Goal: Answer question/provide support: Answer question/provide support

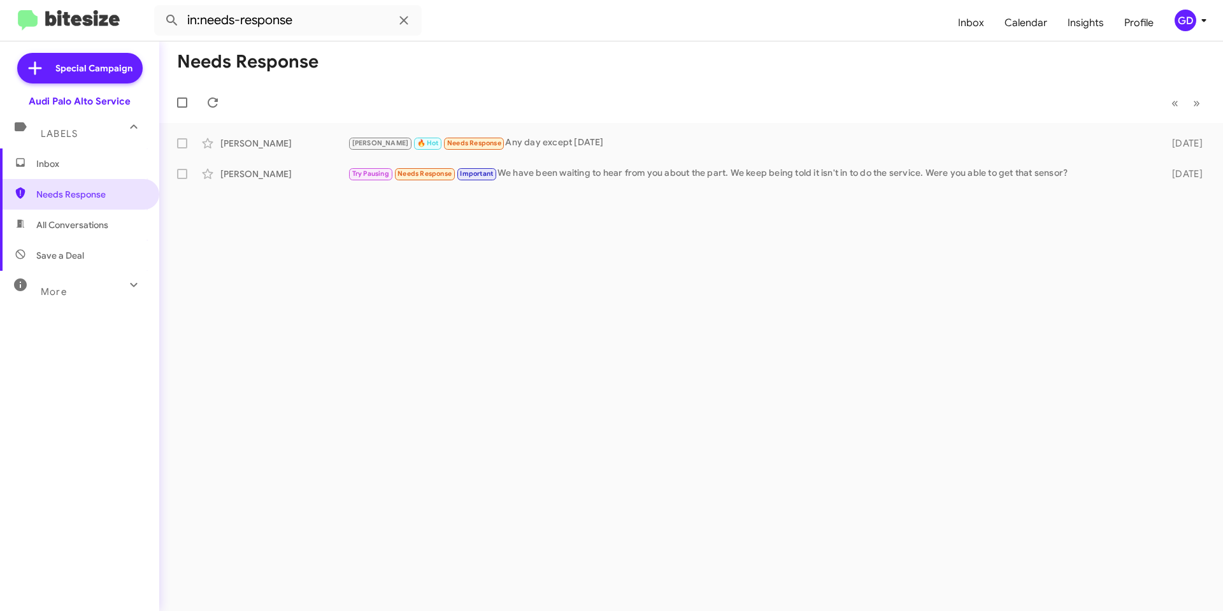
click at [55, 224] on span "All Conversations" at bounding box center [72, 225] width 72 height 13
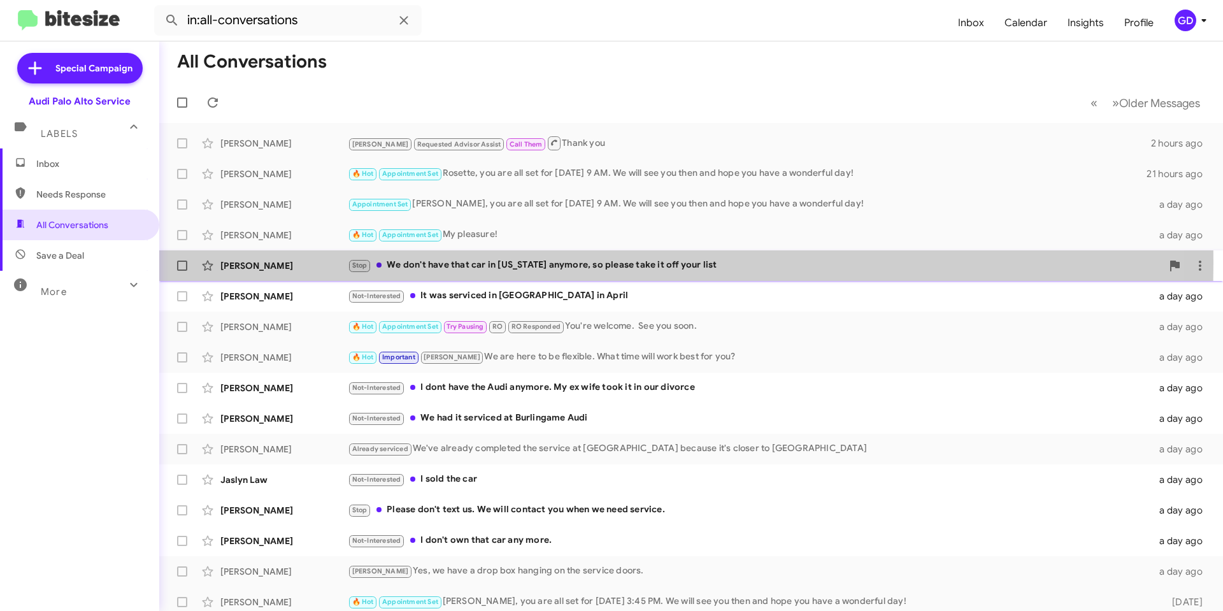
click at [227, 263] on div "[PERSON_NAME]" at bounding box center [283, 265] width 127 height 13
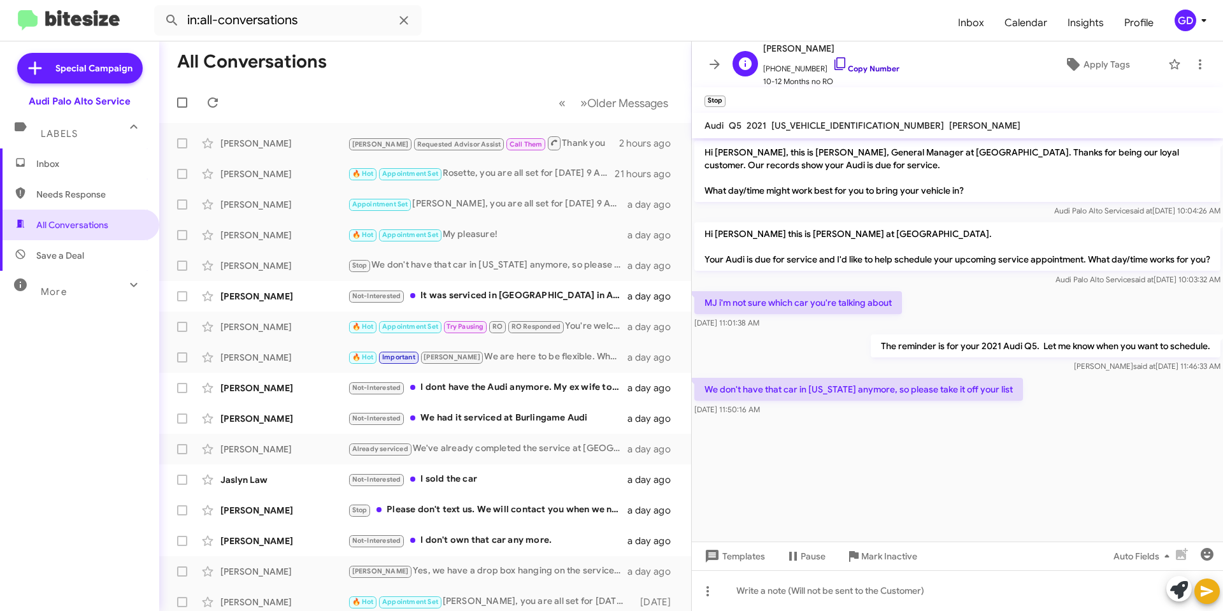
click at [863, 69] on link "Copy Number" at bounding box center [866, 69] width 67 height 10
click at [1101, 62] on span "Apply Tags" at bounding box center [1107, 64] width 47 height 23
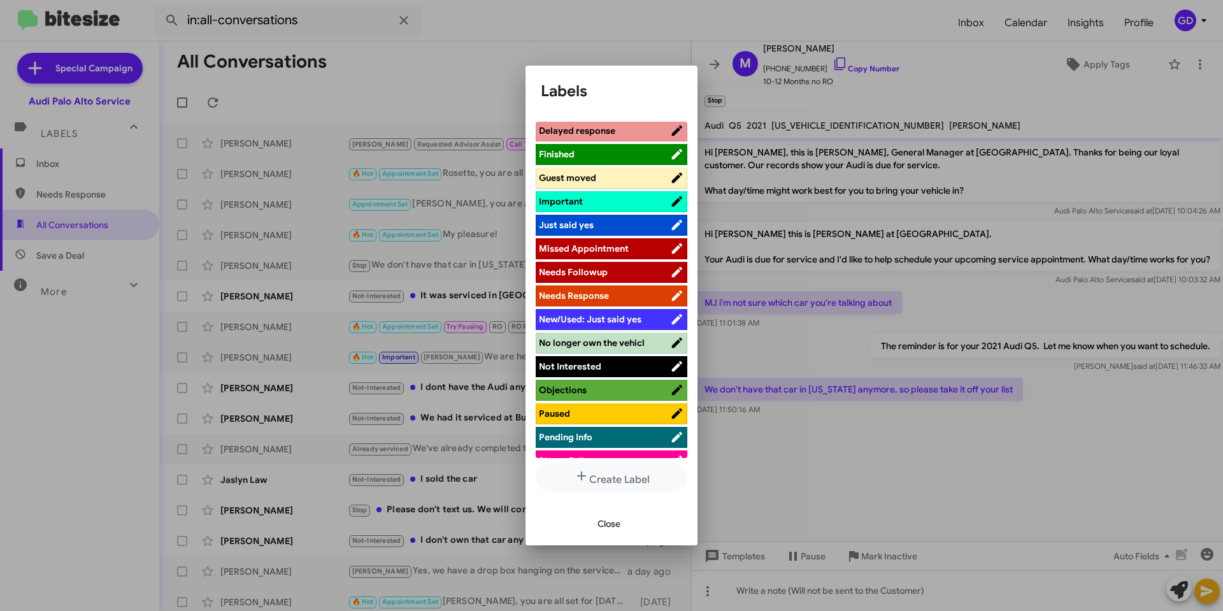
scroll to position [376, 0]
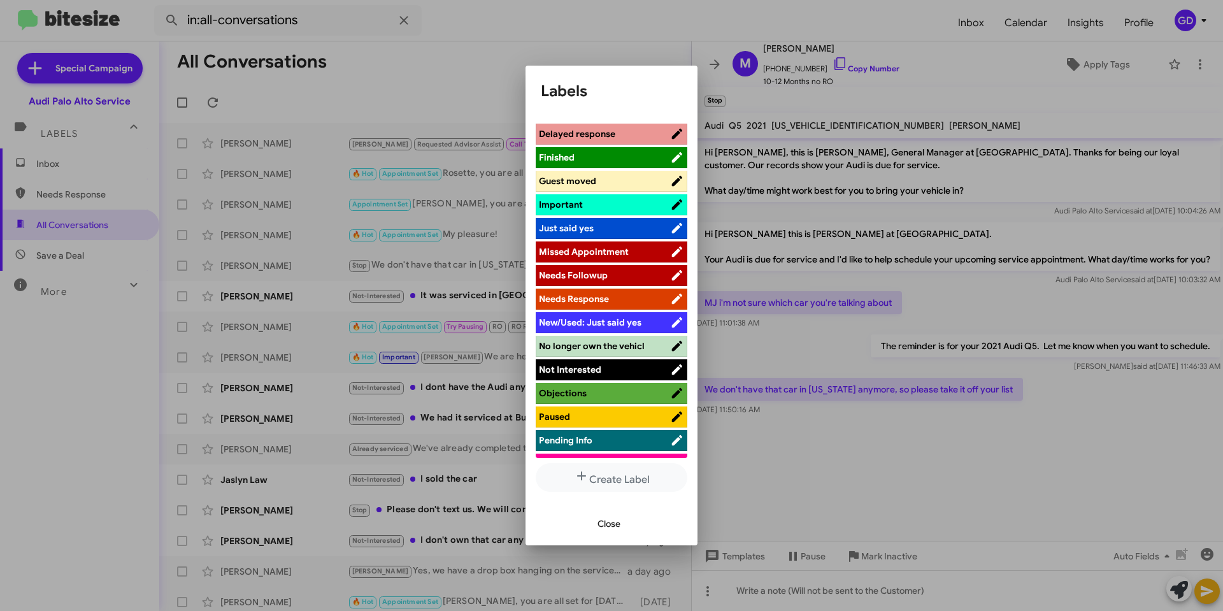
click at [614, 347] on span "No longer own the vehicl" at bounding box center [592, 345] width 106 height 11
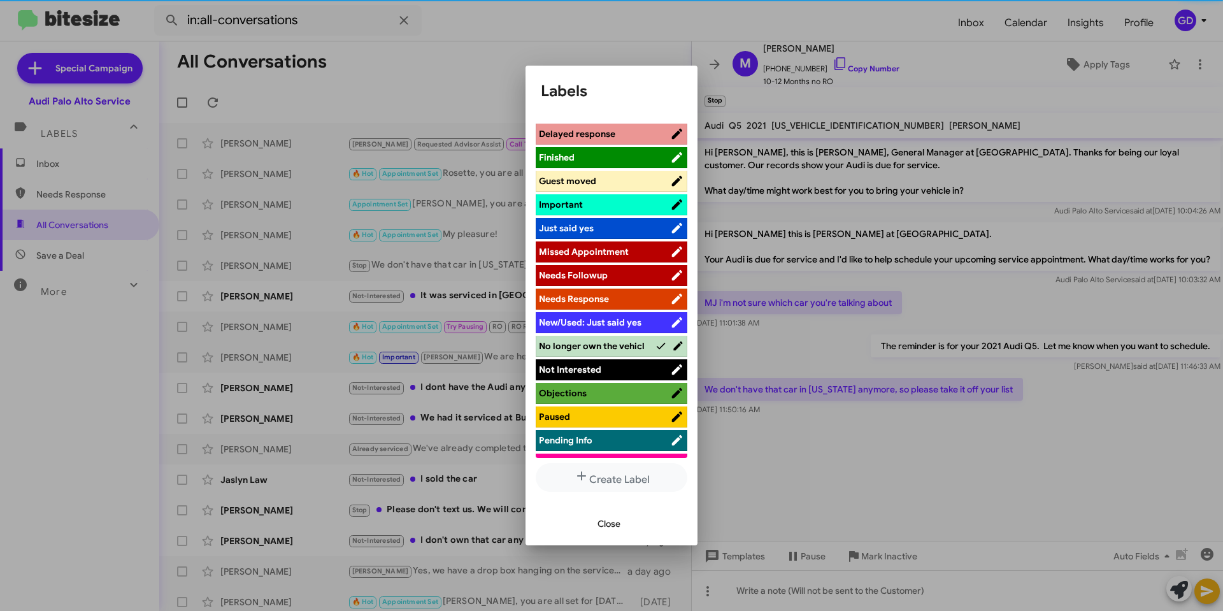
click at [577, 369] on span "Not Interested" at bounding box center [570, 369] width 62 height 11
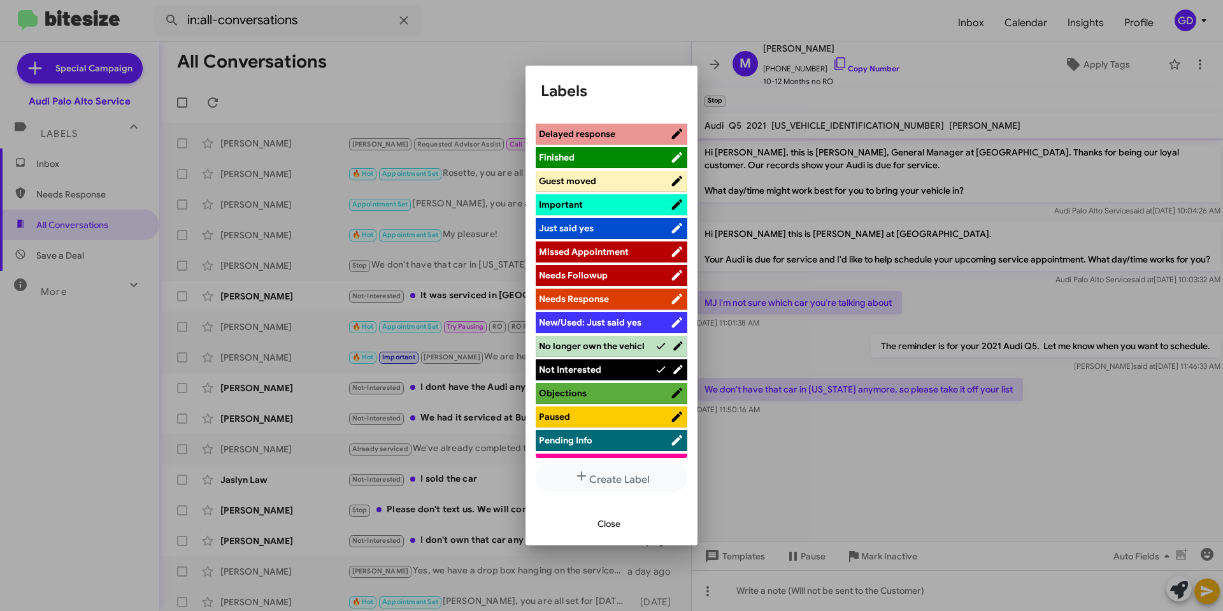
click at [615, 524] on span "Close" at bounding box center [609, 523] width 23 height 23
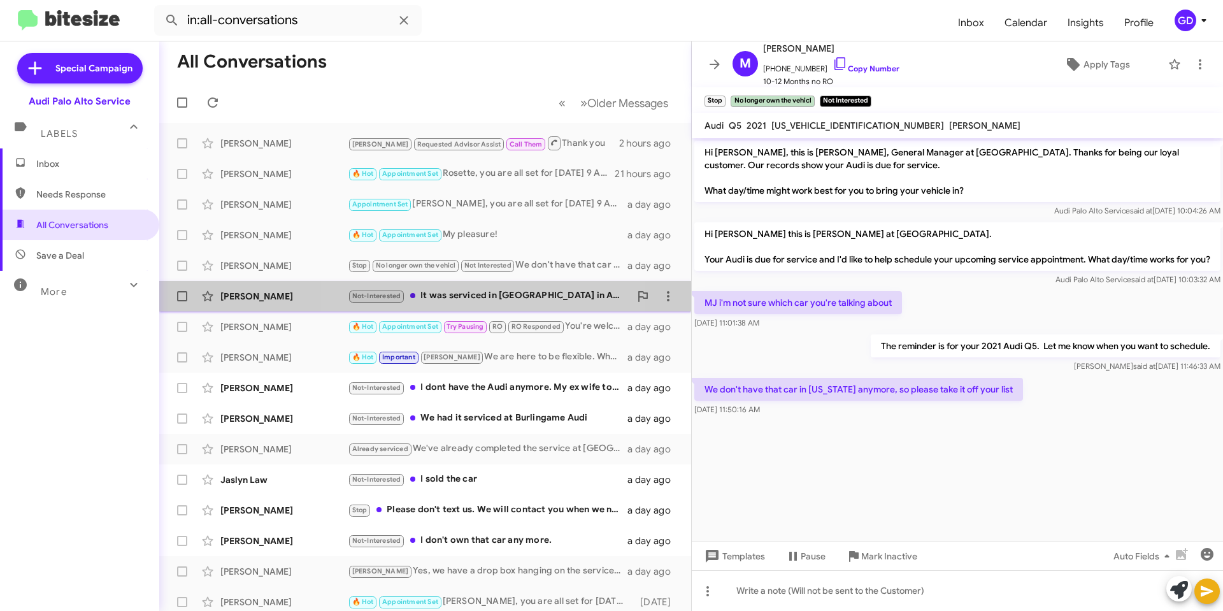
click at [478, 298] on div "Not-Interested It was serviced in [GEOGRAPHIC_DATA] in April" at bounding box center [489, 296] width 282 height 15
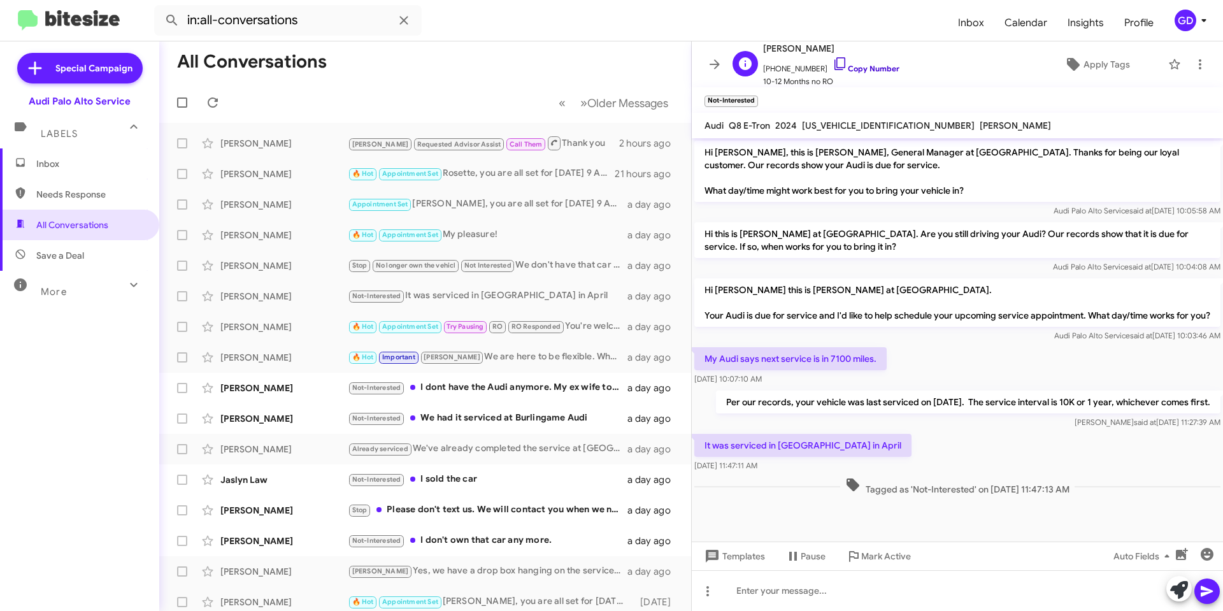
click at [863, 66] on link "Copy Number" at bounding box center [866, 69] width 67 height 10
click at [1097, 62] on span "Apply Tags" at bounding box center [1107, 64] width 47 height 23
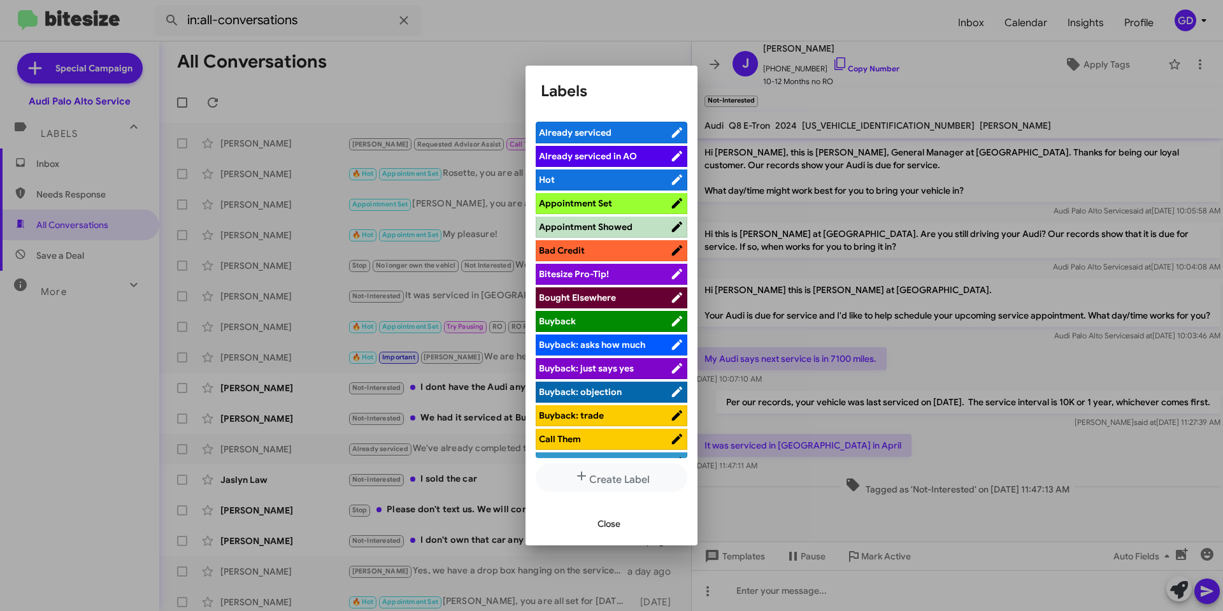
click at [594, 130] on span "Already serviced" at bounding box center [575, 132] width 73 height 11
click at [604, 523] on span "Close" at bounding box center [609, 523] width 23 height 23
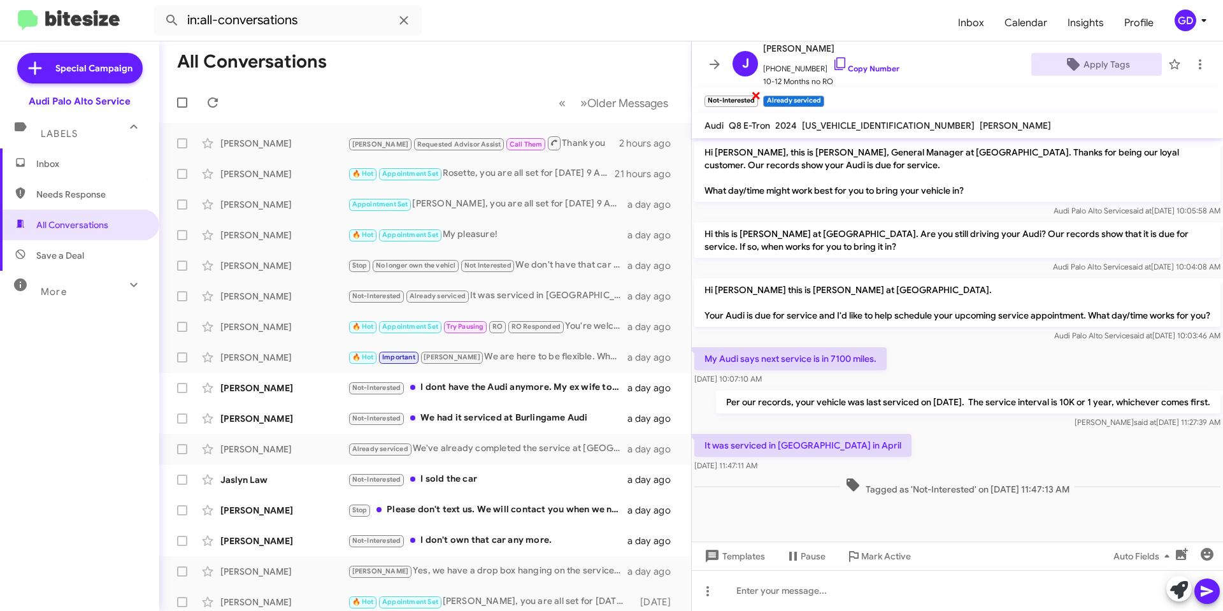
click at [756, 95] on span "×" at bounding box center [756, 94] width 10 height 15
click at [808, 95] on span "×" at bounding box center [809, 94] width 10 height 15
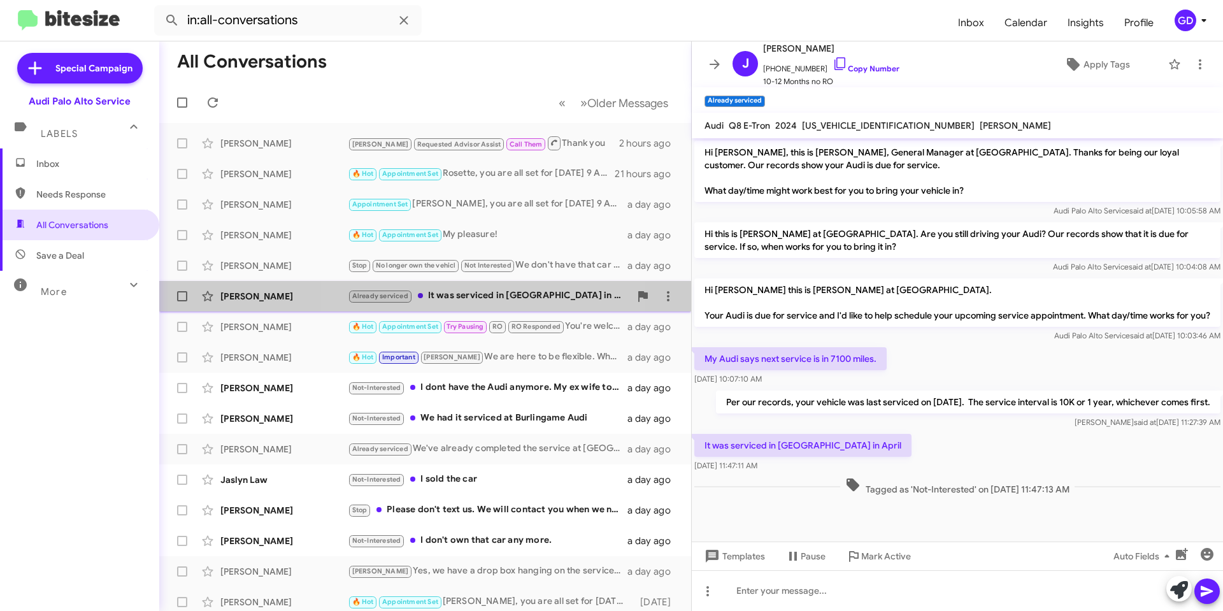
click at [468, 291] on div "Already serviced It was serviced in [GEOGRAPHIC_DATA] in April" at bounding box center [489, 296] width 282 height 15
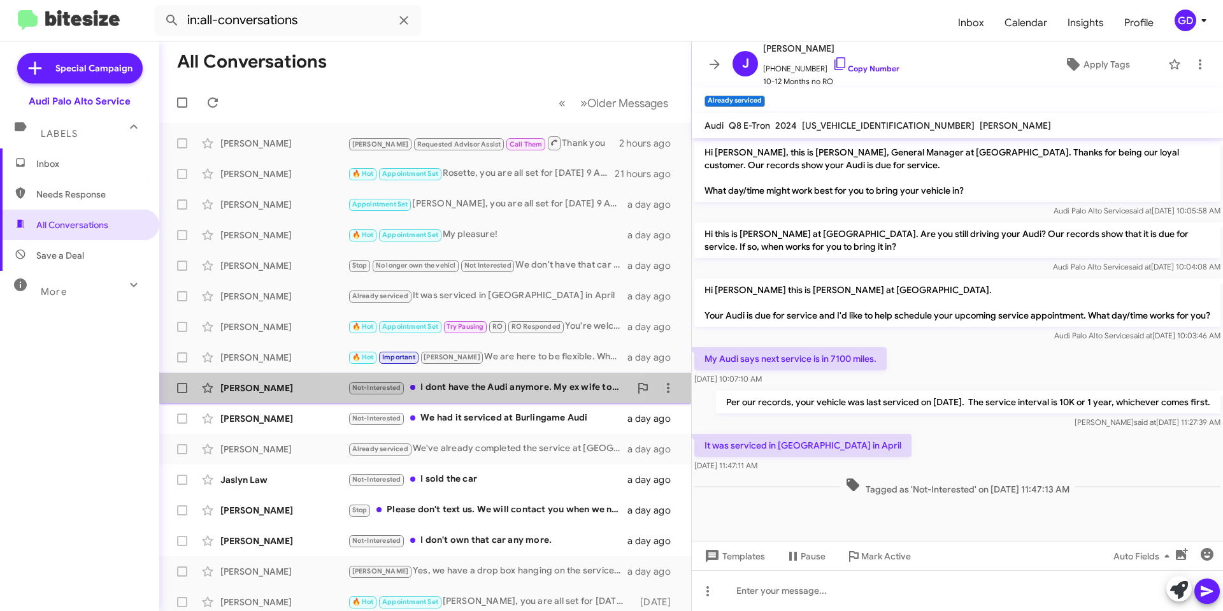
drag, startPoint x: 478, startPoint y: 392, endPoint x: 492, endPoint y: 397, distance: 14.3
click at [480, 393] on div "Not-Interested I dont have the Audi anymore. My ex wife took it in our divorce" at bounding box center [489, 387] width 282 height 15
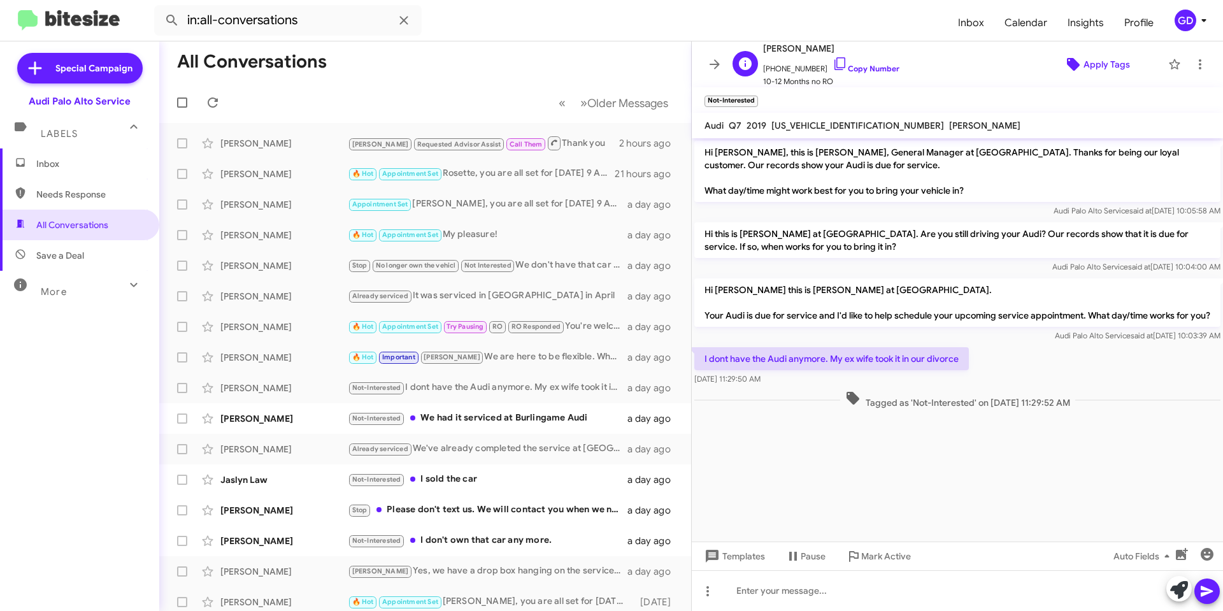
click at [1128, 66] on span "Apply Tags" at bounding box center [1097, 64] width 110 height 23
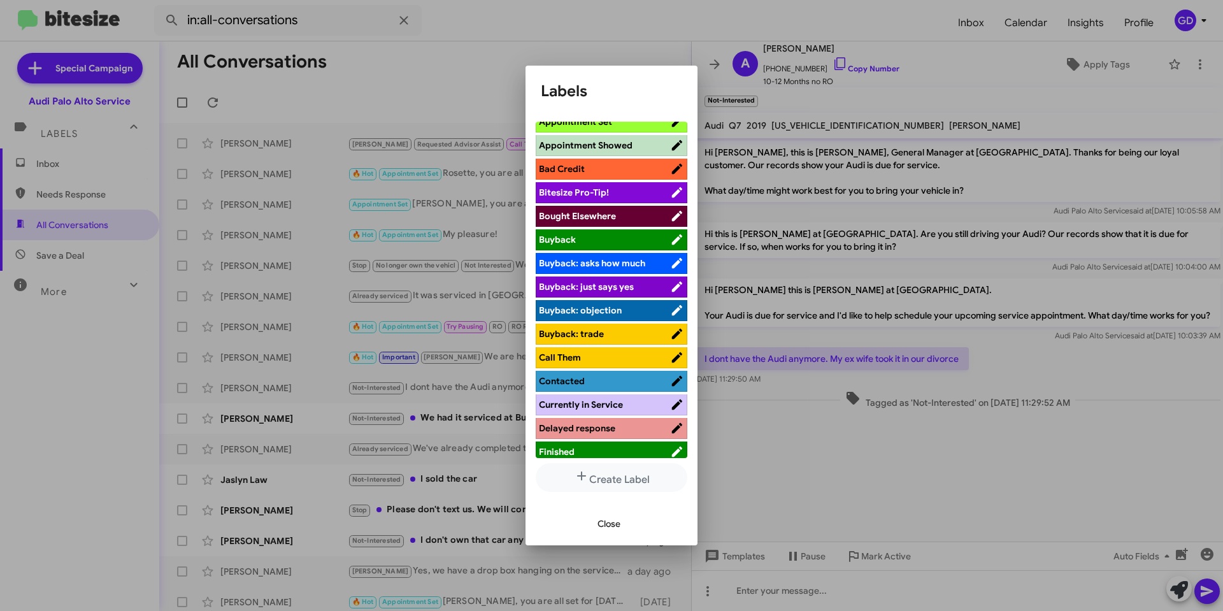
scroll to position [446, 0]
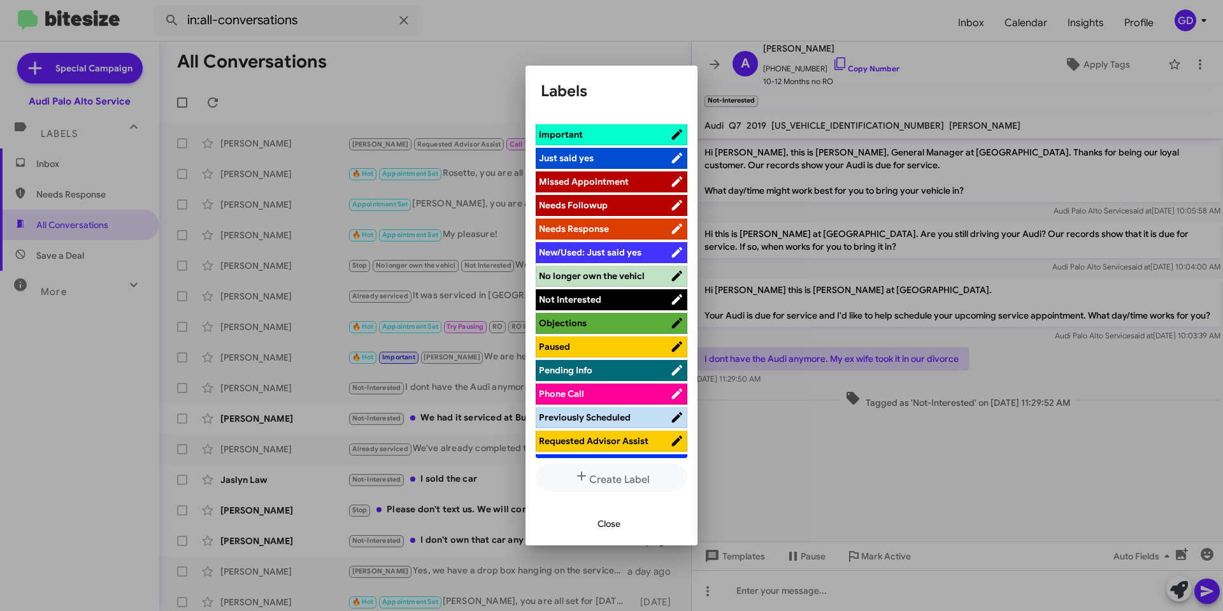
click at [587, 278] on span "No longer own the vehicl" at bounding box center [592, 275] width 106 height 11
click at [611, 521] on span "Close" at bounding box center [609, 523] width 23 height 23
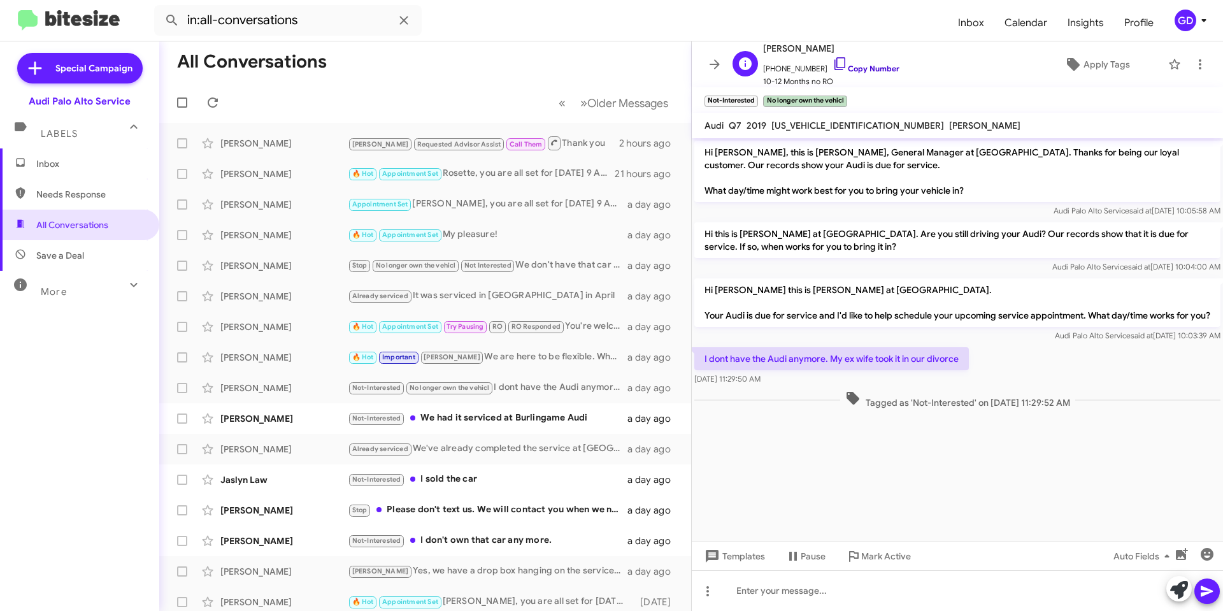
click at [872, 66] on link "Copy Number" at bounding box center [866, 69] width 67 height 10
click at [493, 415] on div "Not-Interested We had it serviced at Burlingame Audi" at bounding box center [489, 418] width 282 height 15
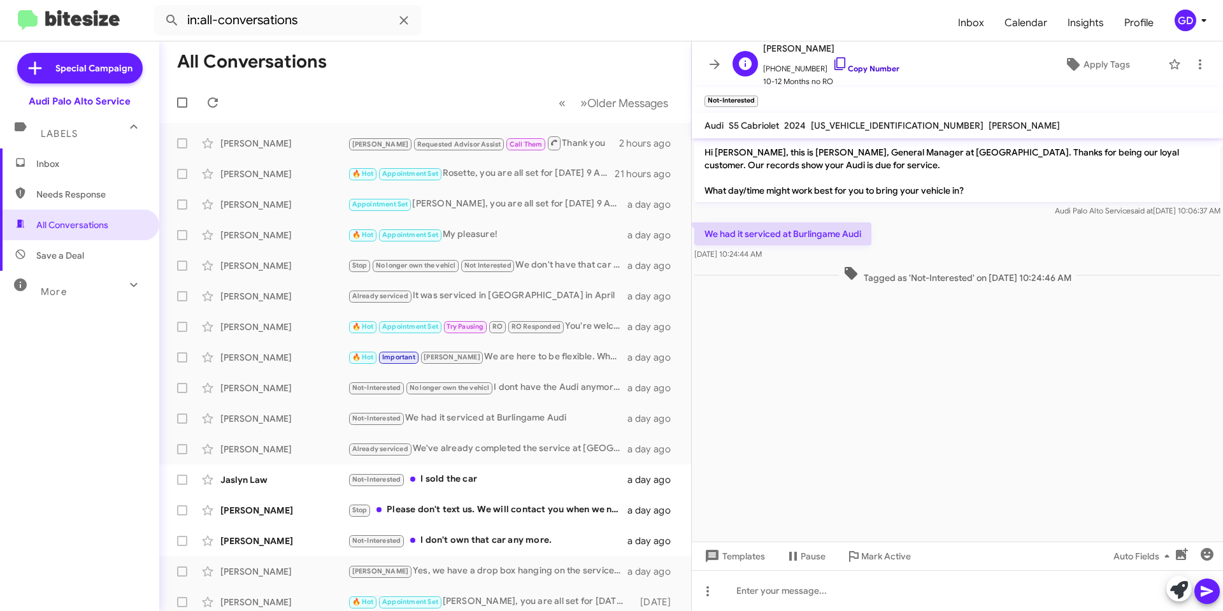
click at [863, 69] on link "Copy Number" at bounding box center [866, 69] width 67 height 10
click at [852, 66] on link "Copy Number" at bounding box center [866, 69] width 67 height 10
click at [862, 67] on link "Copy Number" at bounding box center [866, 69] width 67 height 10
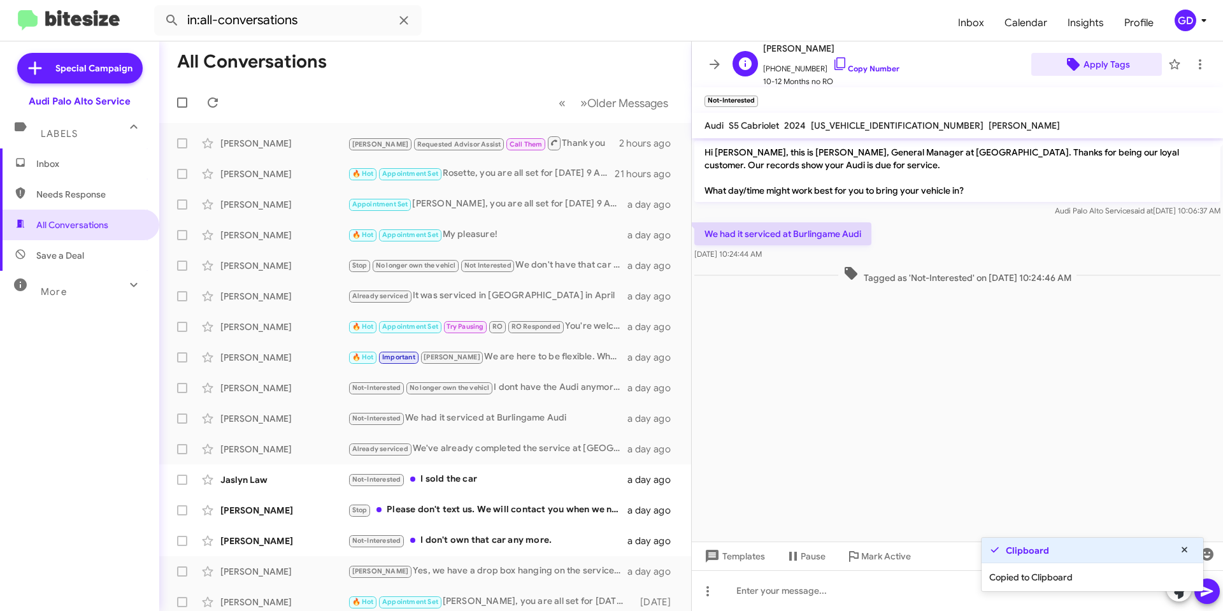
click at [1092, 61] on span "Apply Tags" at bounding box center [1107, 64] width 47 height 23
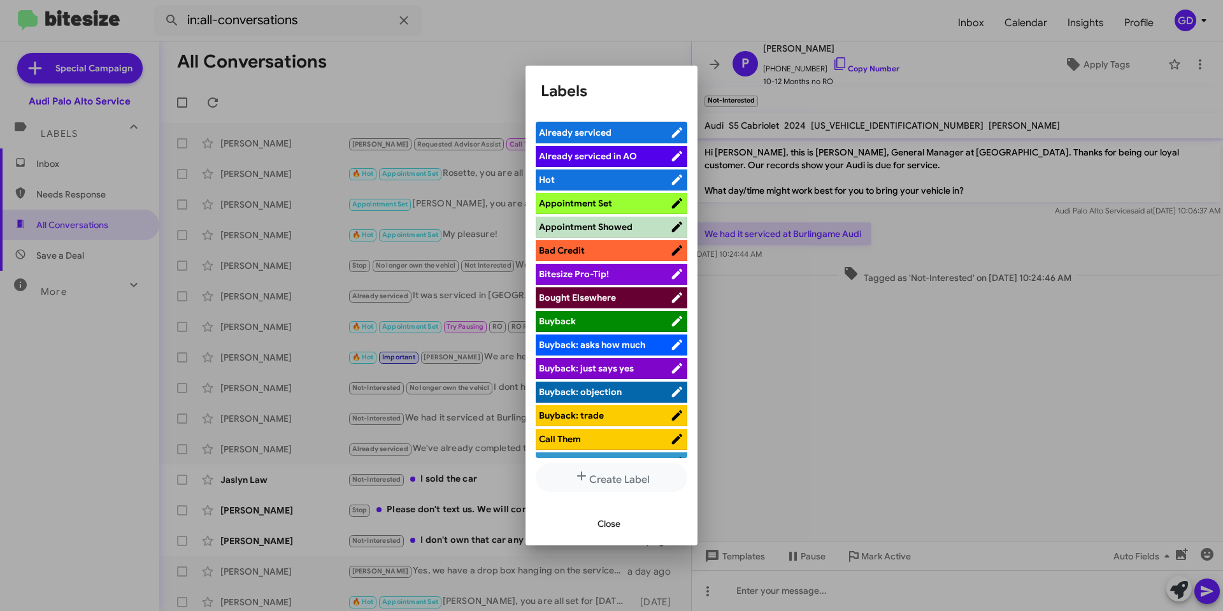
click at [590, 129] on li "Already serviced" at bounding box center [612, 133] width 152 height 22
click at [593, 133] on span "Already serviced" at bounding box center [575, 132] width 73 height 11
click at [601, 526] on span "Close" at bounding box center [609, 523] width 23 height 23
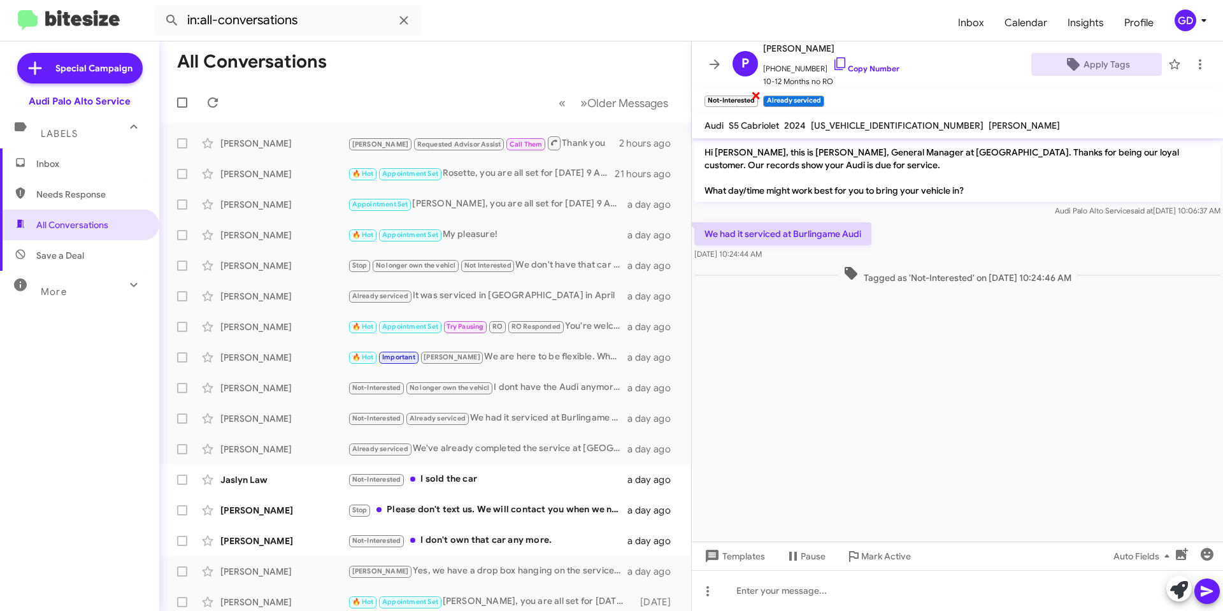
click at [756, 94] on span "×" at bounding box center [756, 94] width 10 height 15
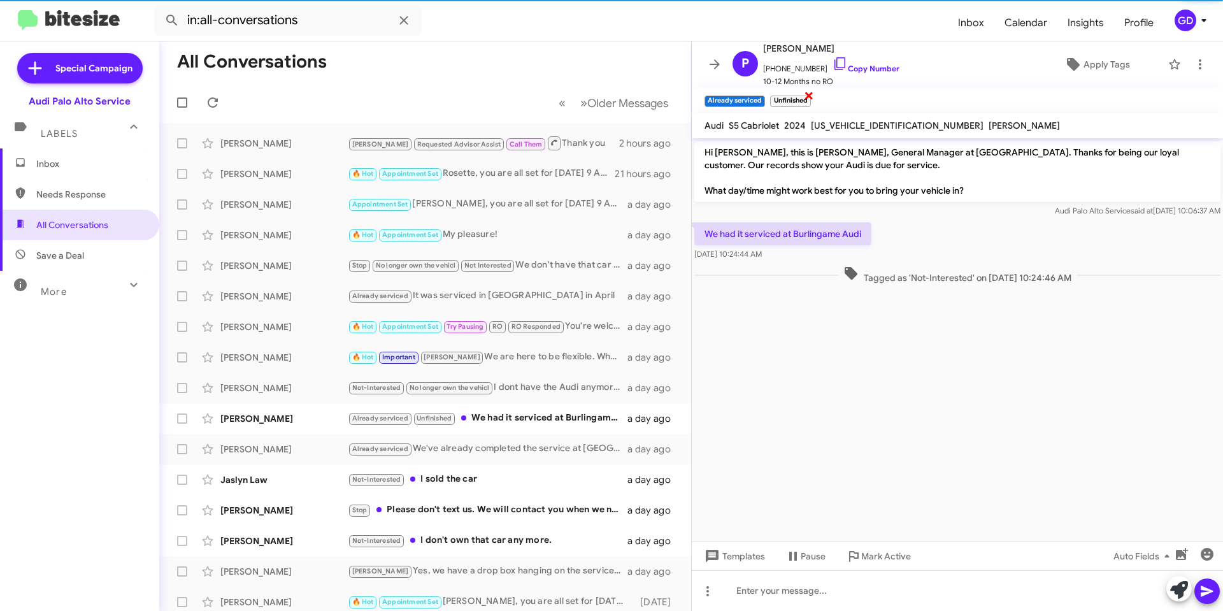
click at [809, 93] on span "×" at bounding box center [809, 94] width 10 height 15
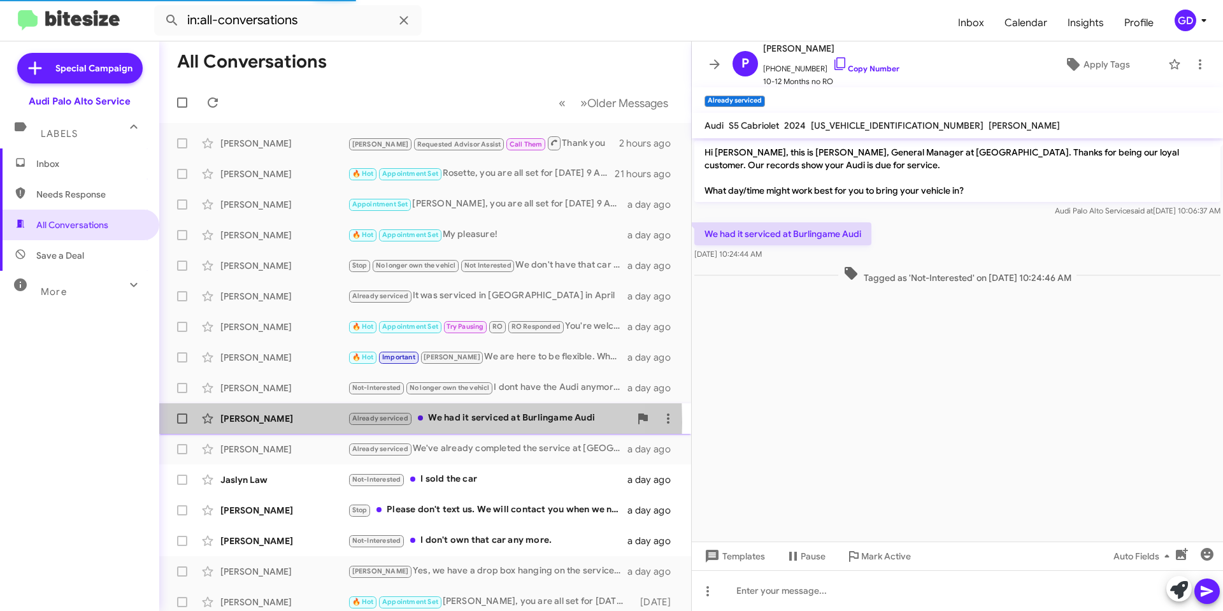
click at [259, 422] on div "[PERSON_NAME]" at bounding box center [283, 418] width 127 height 13
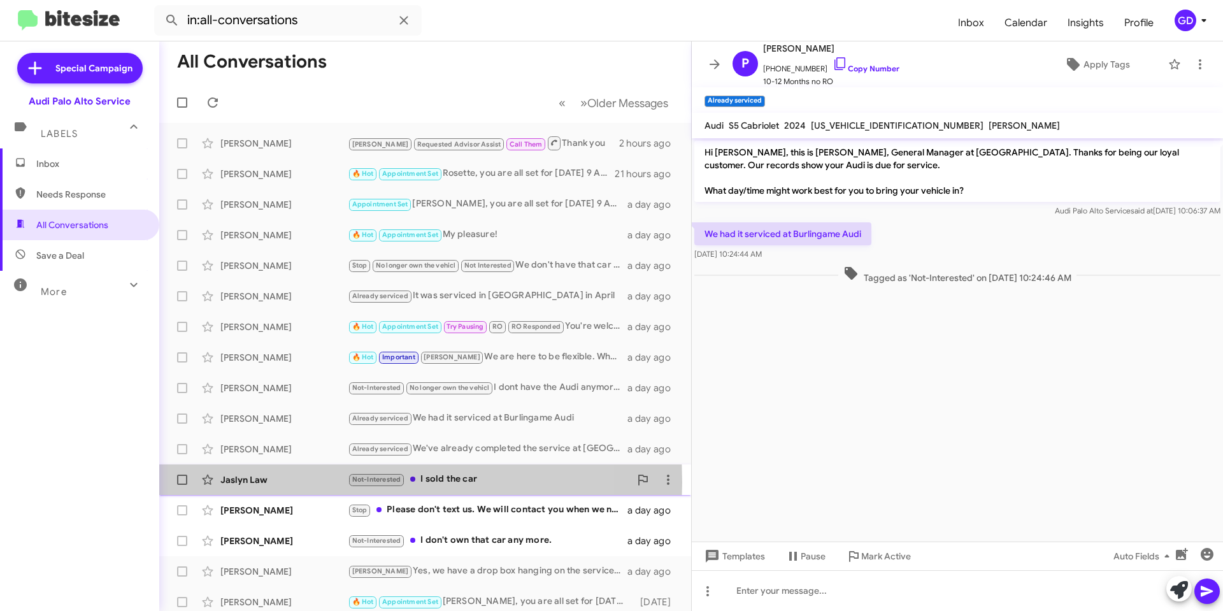
click at [243, 482] on div "Jaslyn Law" at bounding box center [283, 479] width 127 height 13
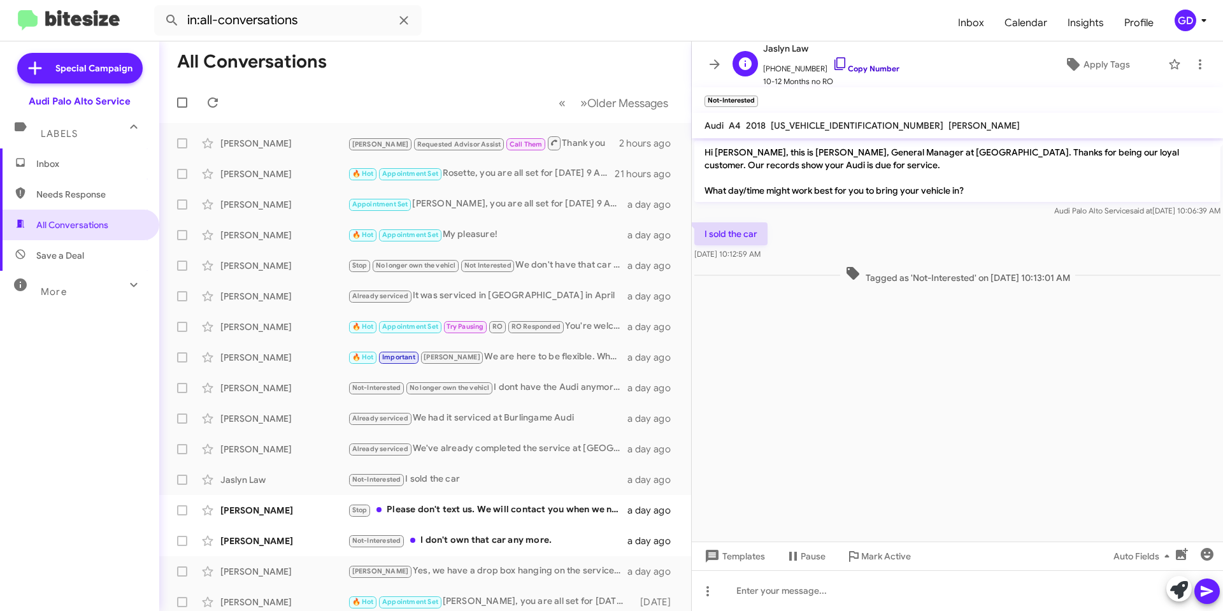
click at [852, 68] on link "Copy Number" at bounding box center [866, 69] width 67 height 10
click at [847, 70] on link "Copy Number" at bounding box center [866, 69] width 67 height 10
click at [1087, 45] on div "J Jaslyn Law [PHONE_NUMBER] Copy Number 10-12 Months no RO Apply Tags" at bounding box center [945, 64] width 435 height 47
click at [1090, 66] on span "Apply Tags" at bounding box center [1107, 64] width 47 height 23
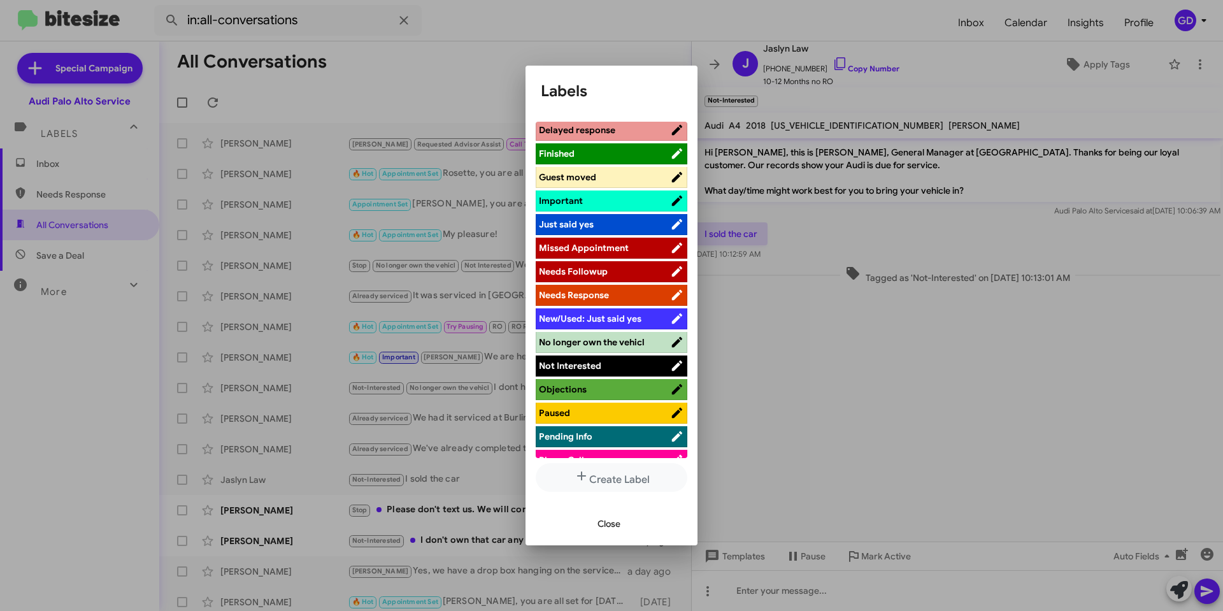
scroll to position [382, 0]
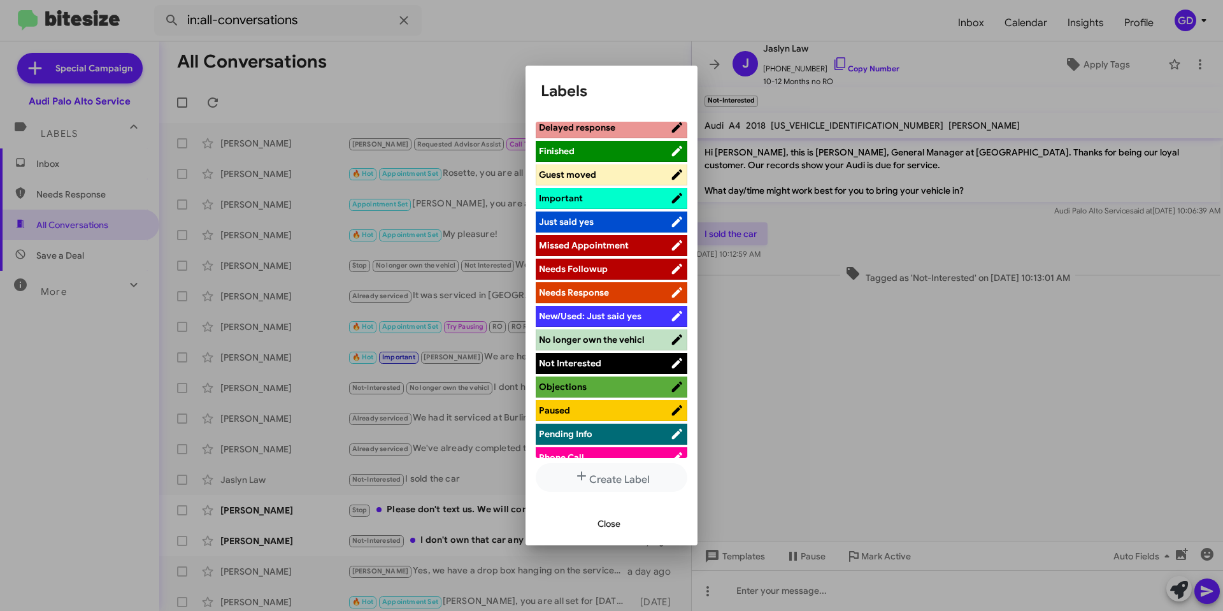
click at [592, 337] on span "No longer own the vehicl" at bounding box center [592, 339] width 106 height 11
click at [612, 524] on span "Close" at bounding box center [609, 523] width 23 height 23
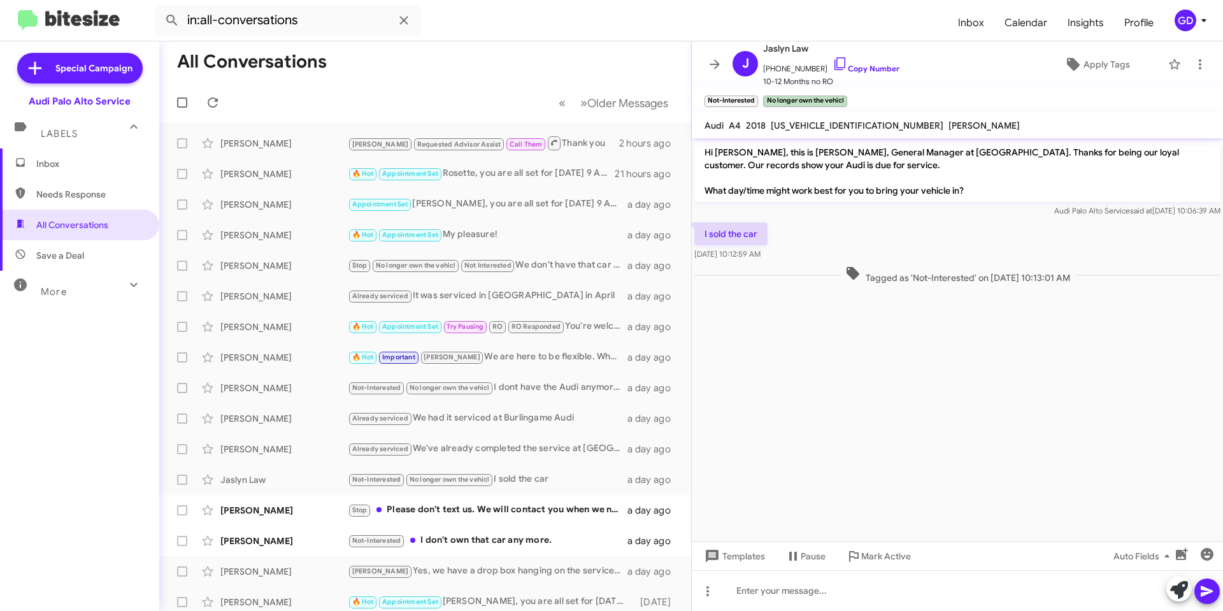
click at [975, 443] on cdk-virtual-scroll-viewport "Hi [PERSON_NAME], this is [PERSON_NAME], General Manager at [GEOGRAPHIC_DATA]. …" at bounding box center [957, 339] width 531 height 403
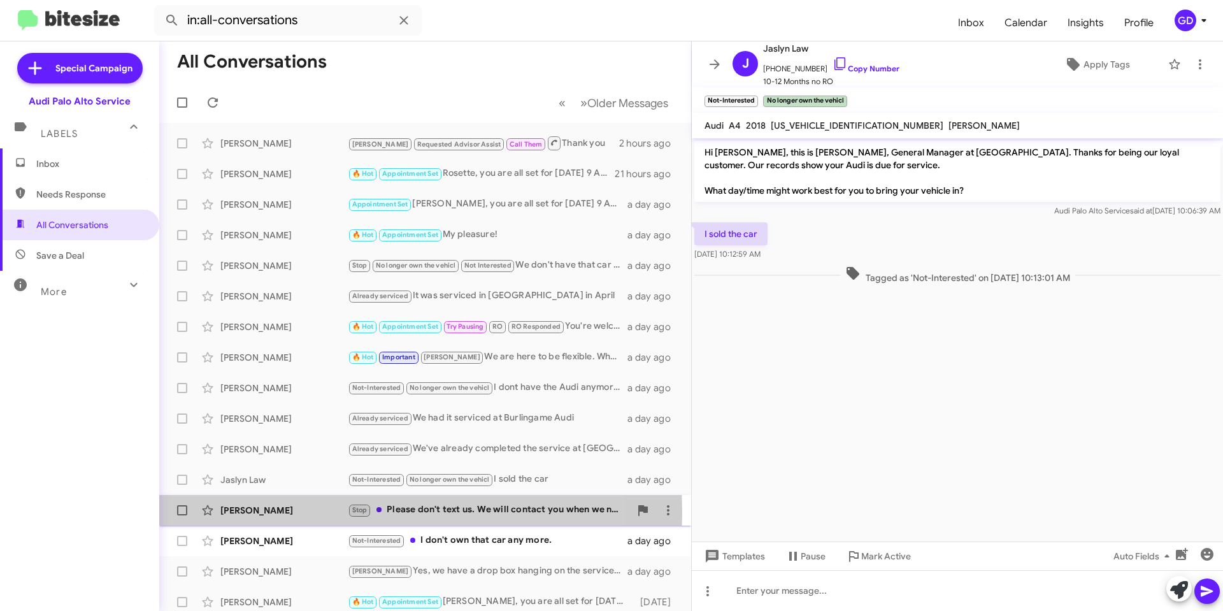
click at [248, 513] on div "[PERSON_NAME]" at bounding box center [283, 510] width 127 height 13
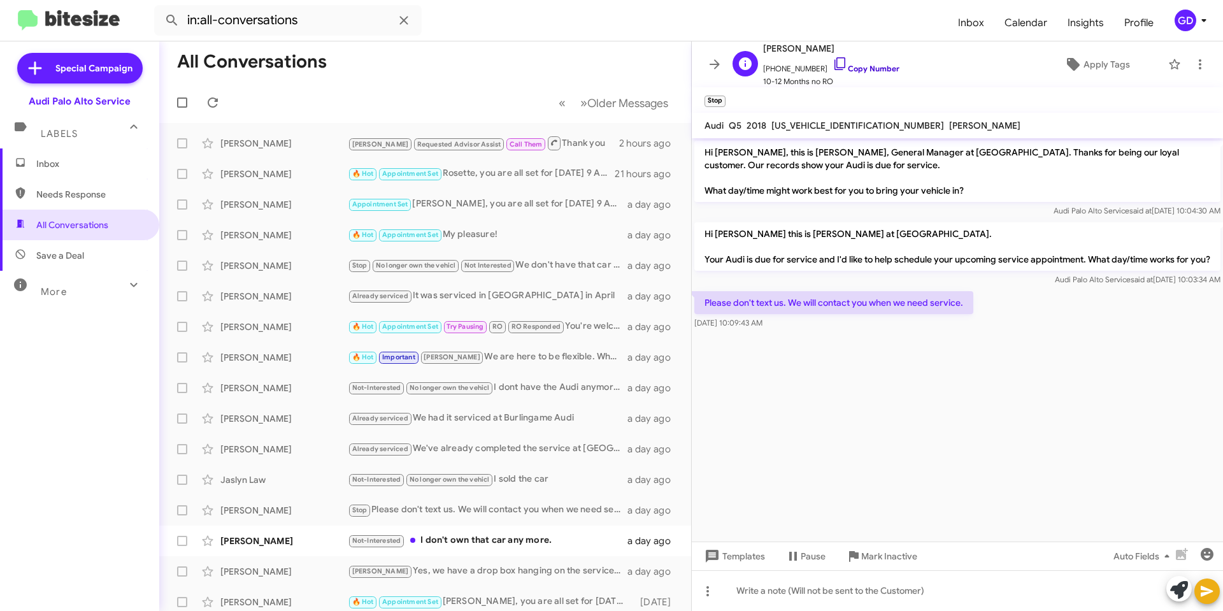
click at [856, 68] on link "Copy Number" at bounding box center [866, 69] width 67 height 10
click at [861, 68] on link "Copy Number" at bounding box center [866, 69] width 67 height 10
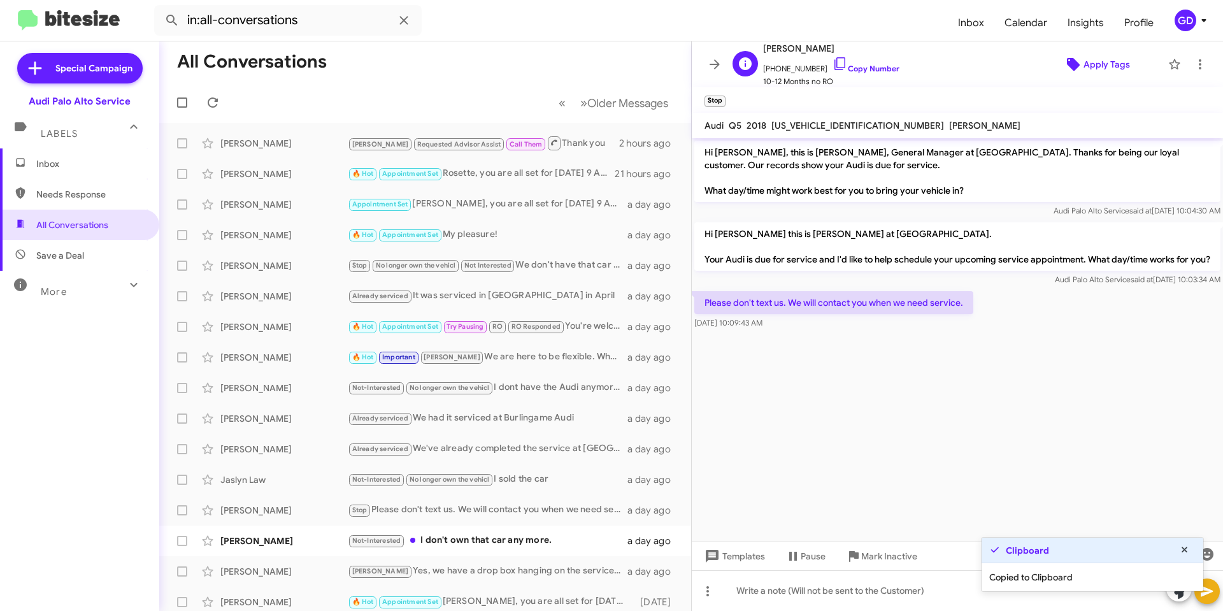
click at [1084, 65] on span "Apply Tags" at bounding box center [1107, 64] width 47 height 23
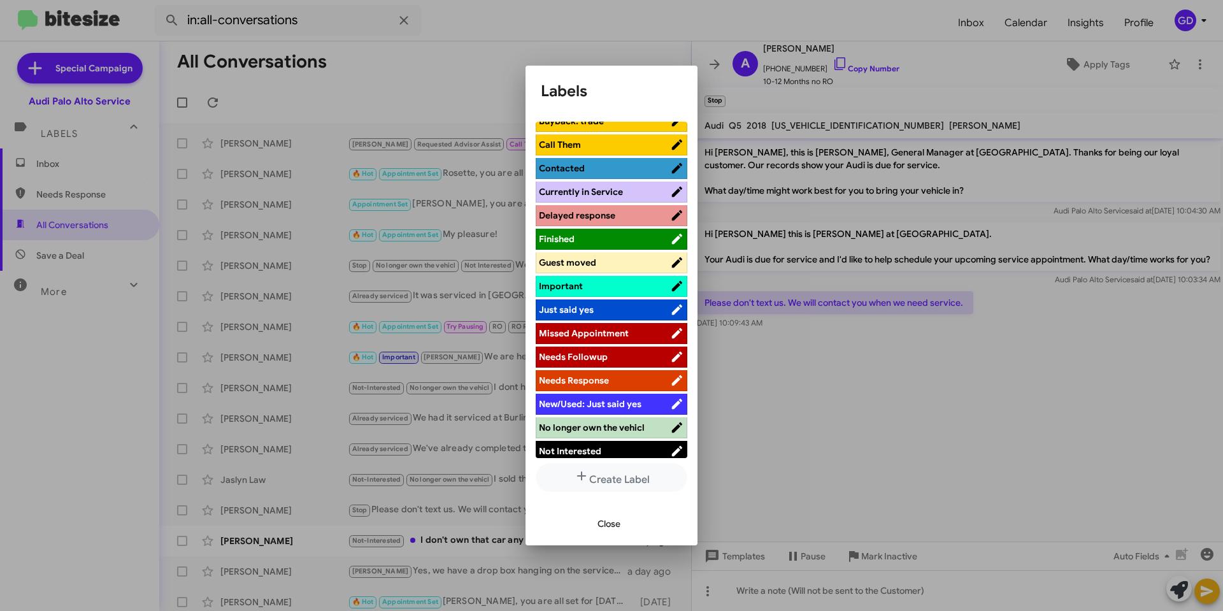
scroll to position [510, 0]
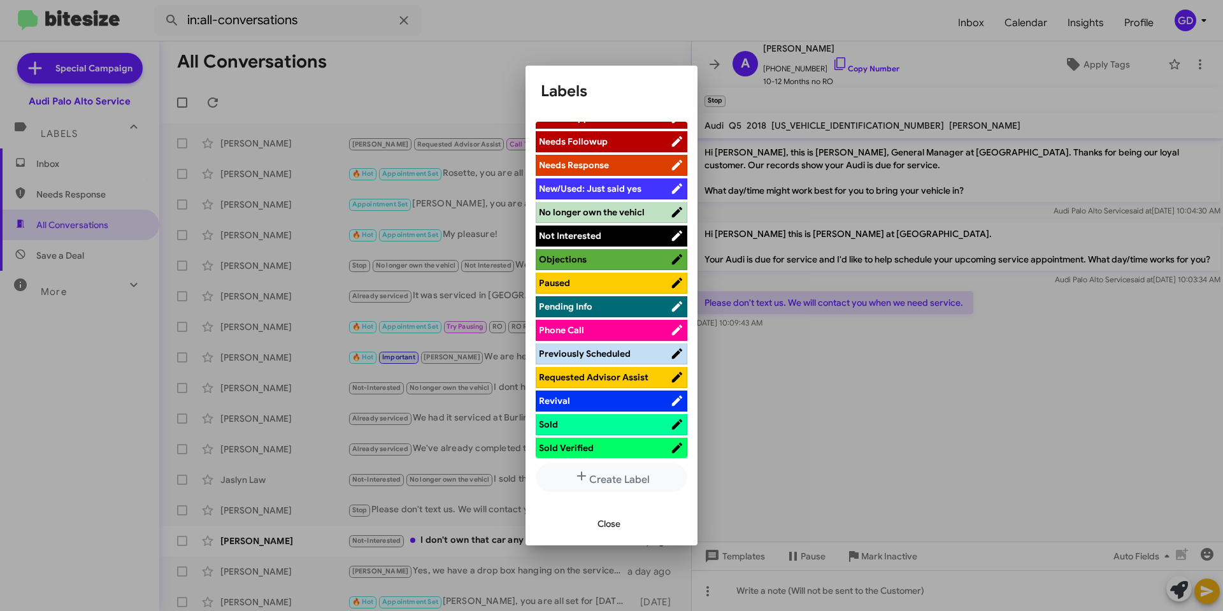
click at [565, 236] on span "Not Interested" at bounding box center [570, 235] width 62 height 11
click at [601, 525] on span "Close" at bounding box center [609, 523] width 23 height 23
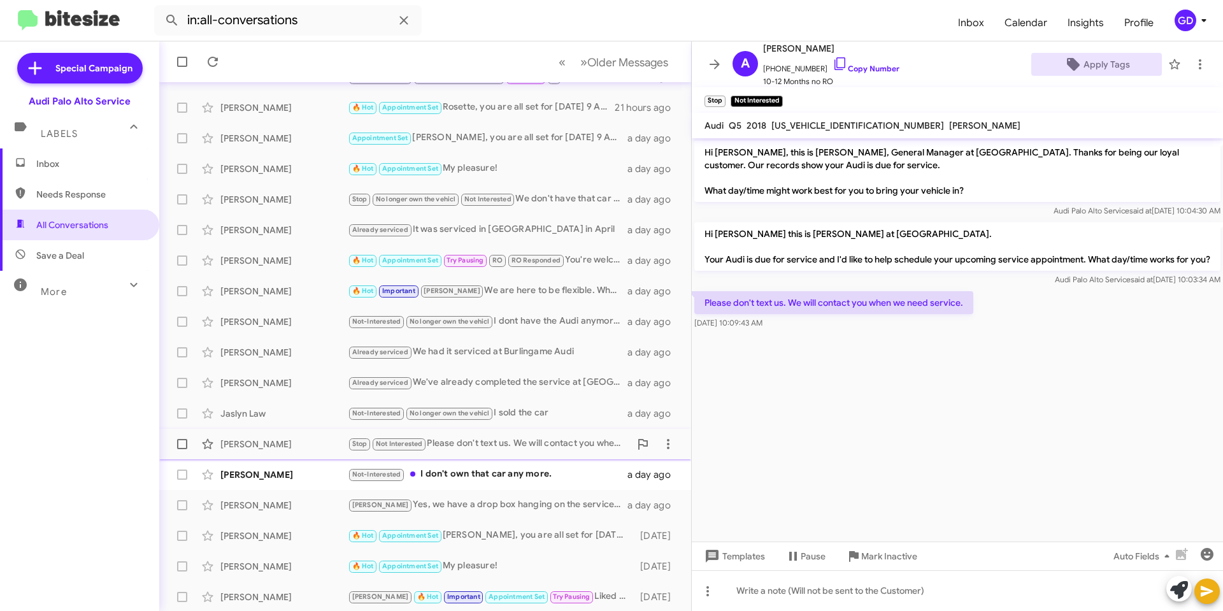
scroll to position [129, 0]
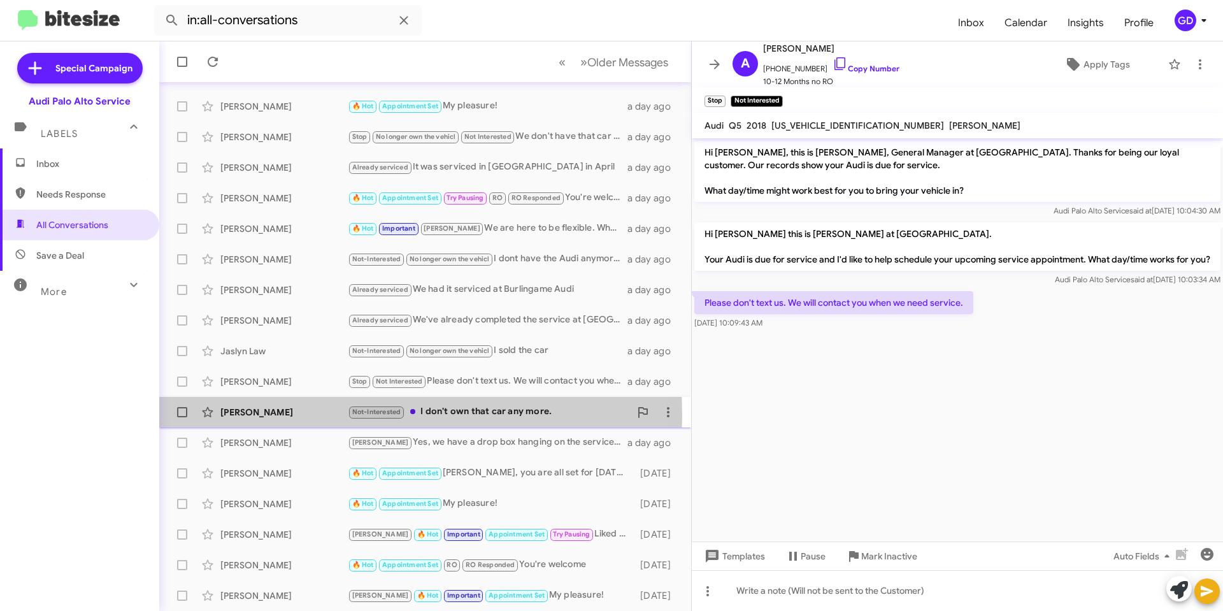
click at [270, 415] on div "[PERSON_NAME]" at bounding box center [283, 412] width 127 height 13
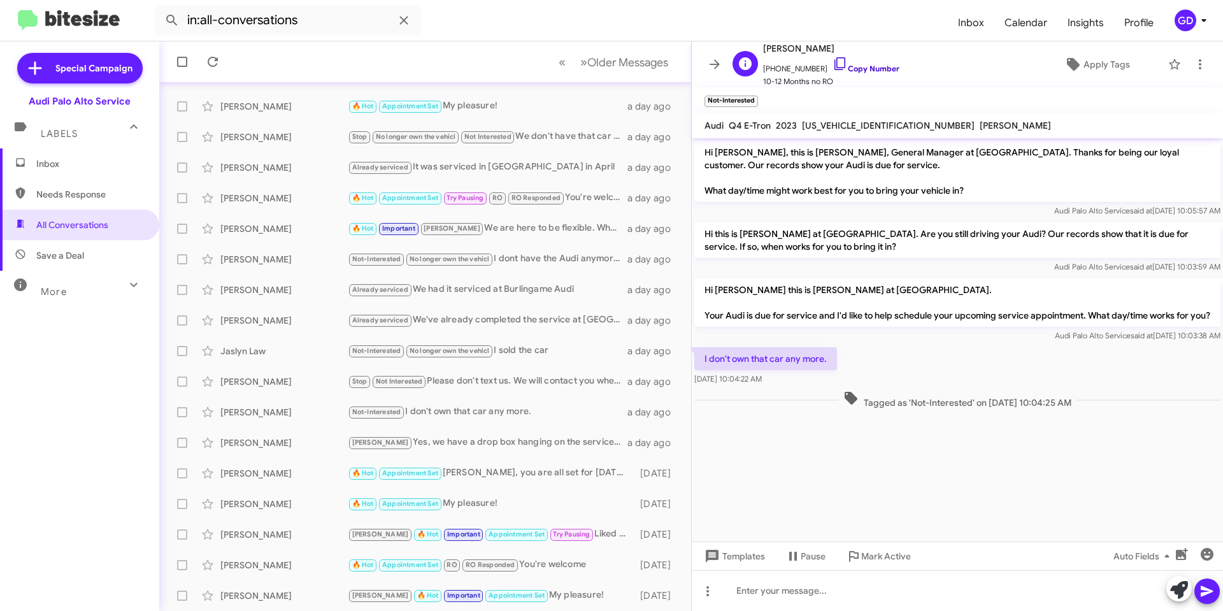
click at [860, 69] on link "Copy Number" at bounding box center [866, 69] width 67 height 10
drag, startPoint x: 767, startPoint y: 484, endPoint x: 823, endPoint y: 480, distance: 55.5
click at [774, 482] on cdk-virtual-scroll-viewport "Hi [PERSON_NAME], this is [PERSON_NAME], General Manager at [GEOGRAPHIC_DATA]. …" at bounding box center [957, 339] width 531 height 403
click at [861, 68] on link "Copy Number" at bounding box center [866, 69] width 67 height 10
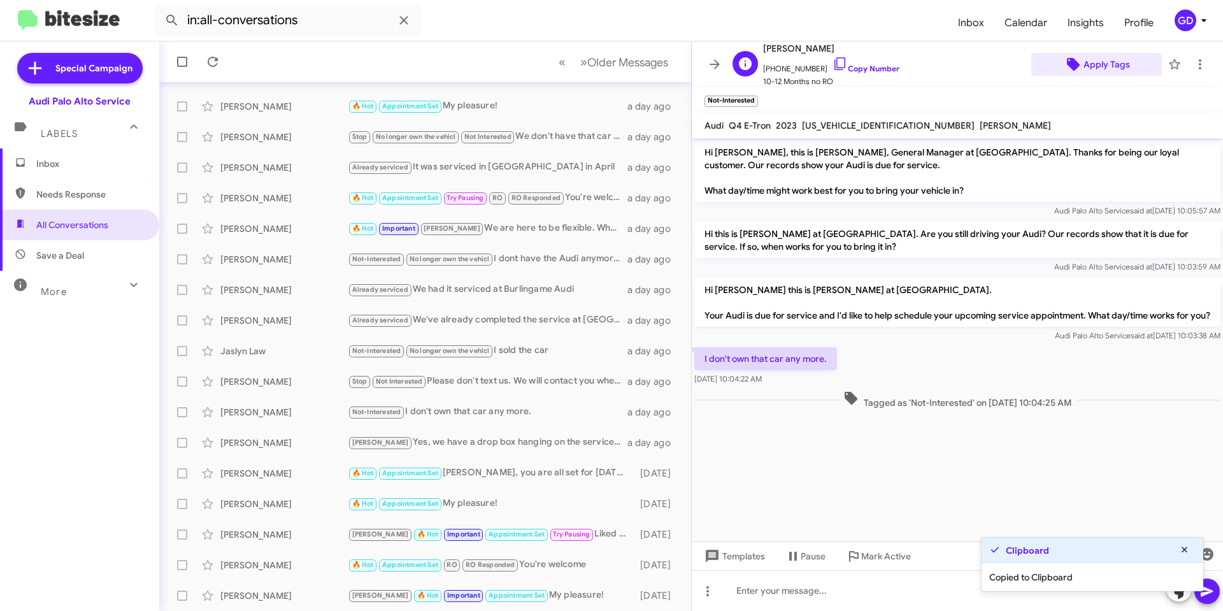
click at [1105, 66] on span "Apply Tags" at bounding box center [1107, 64] width 47 height 23
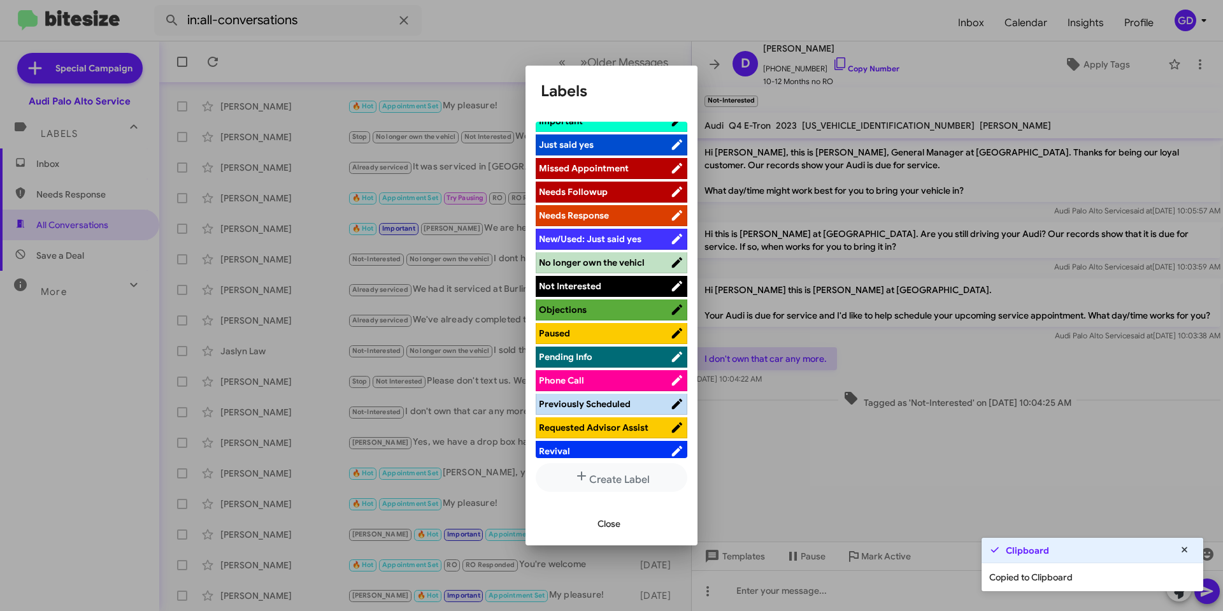
scroll to position [573, 0]
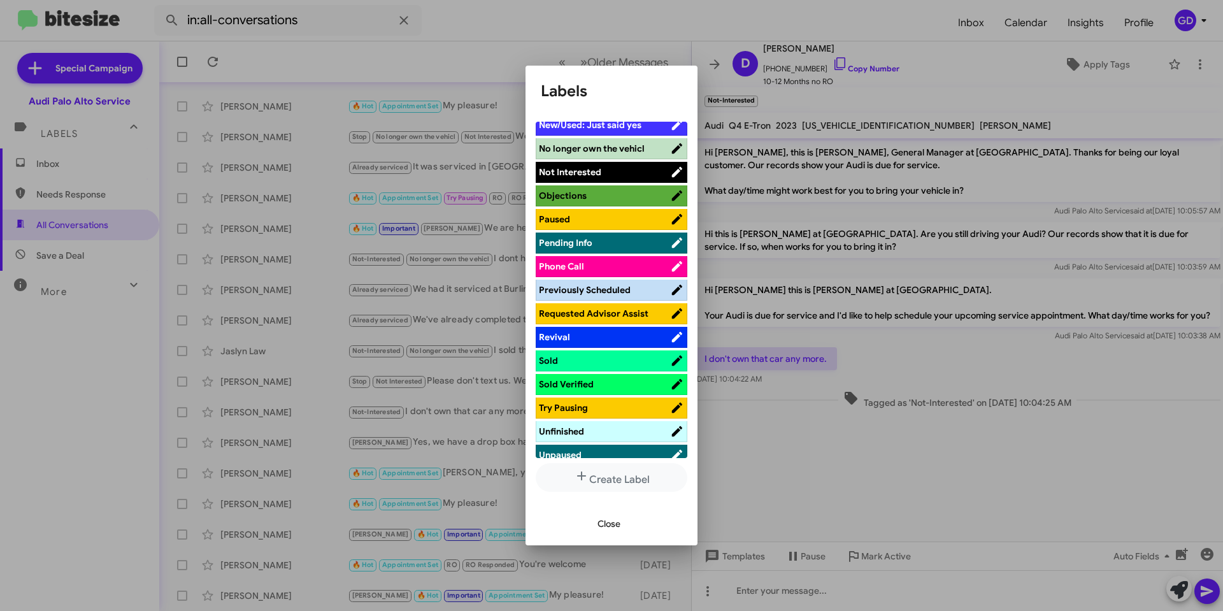
click at [596, 150] on span "No longer own the vehicl" at bounding box center [592, 148] width 106 height 11
click at [605, 522] on span "Close" at bounding box center [609, 523] width 23 height 23
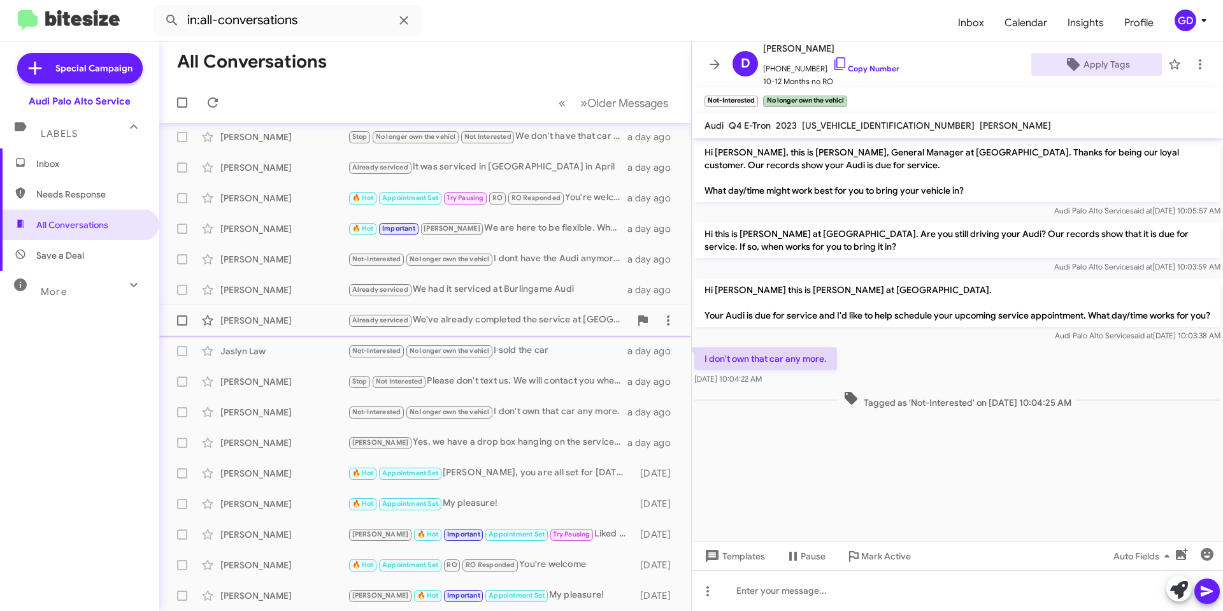
scroll to position [0, 0]
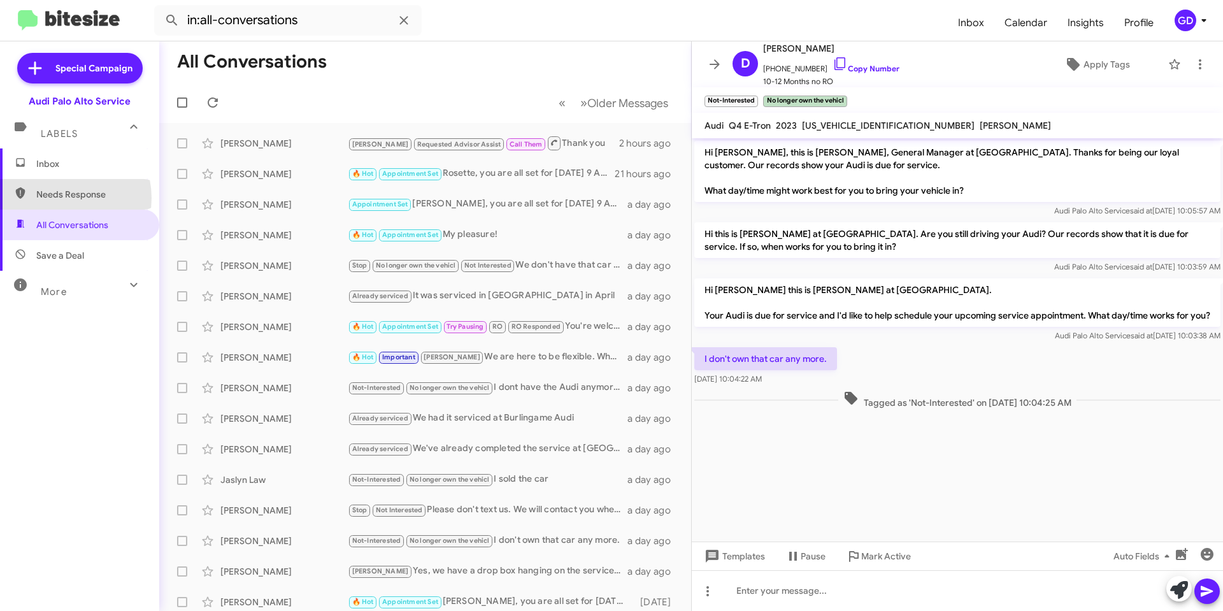
click at [56, 198] on span "Needs Response" at bounding box center [90, 194] width 108 height 13
type input "in:needs-response"
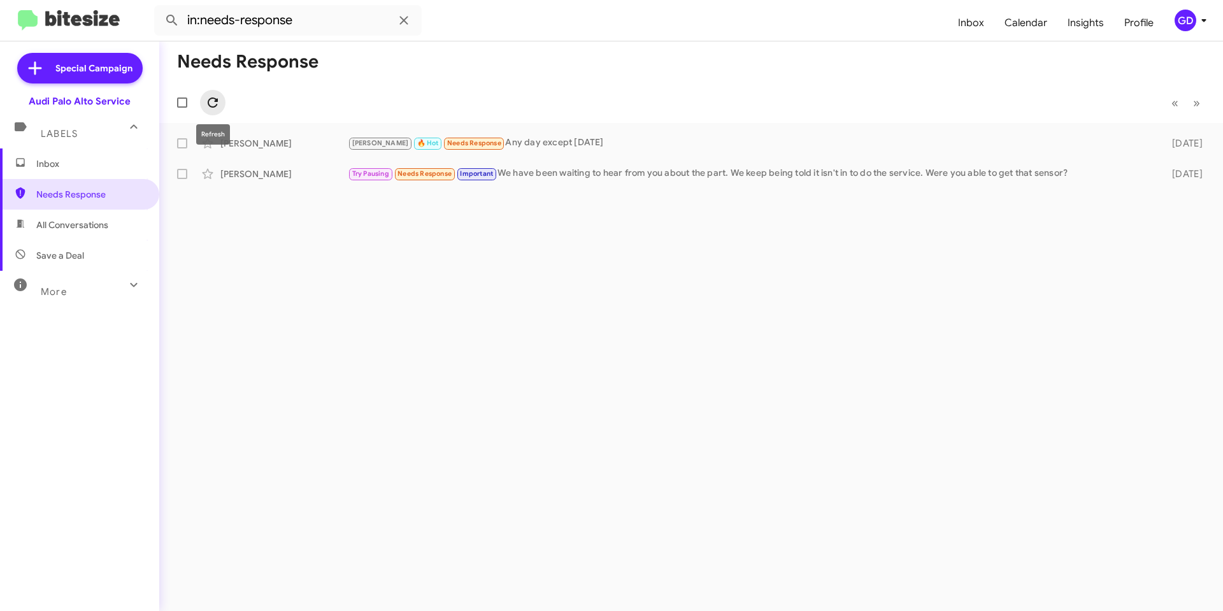
click at [214, 100] on icon at bounding box center [212, 102] width 15 height 15
